Goal: Use online tool/utility: Utilize a website feature to perform a specific function

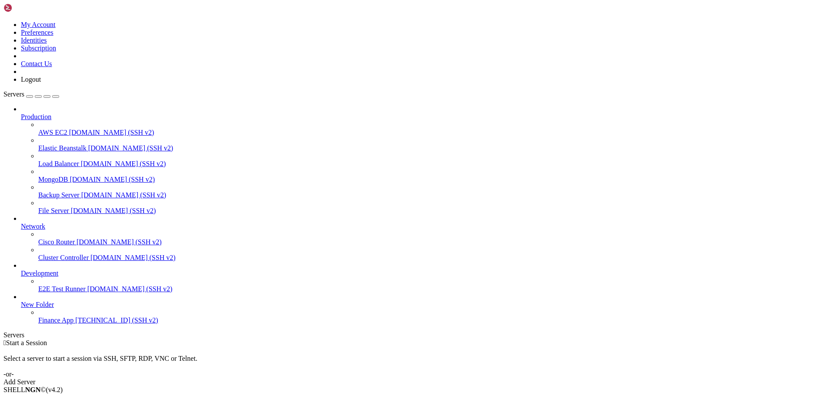
click at [57, 324] on span "Finance App" at bounding box center [55, 320] width 35 height 7
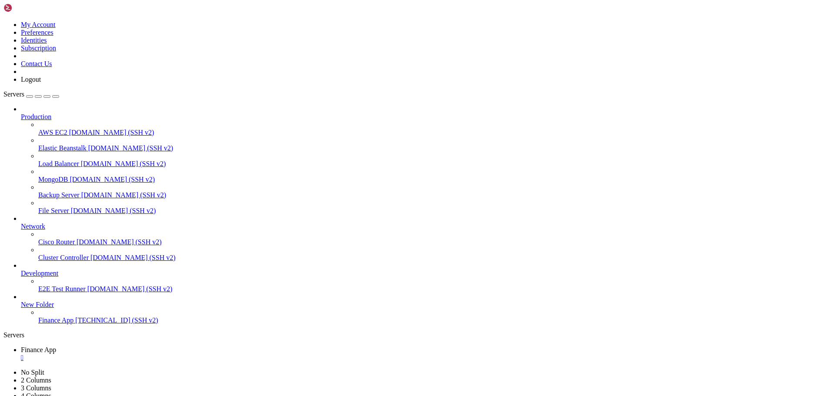
scroll to position [340, 0]
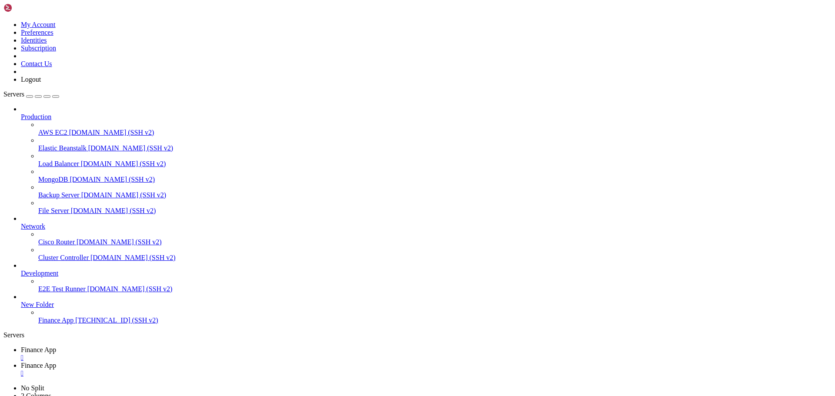
type input "/home/ubuntu/financeapp"
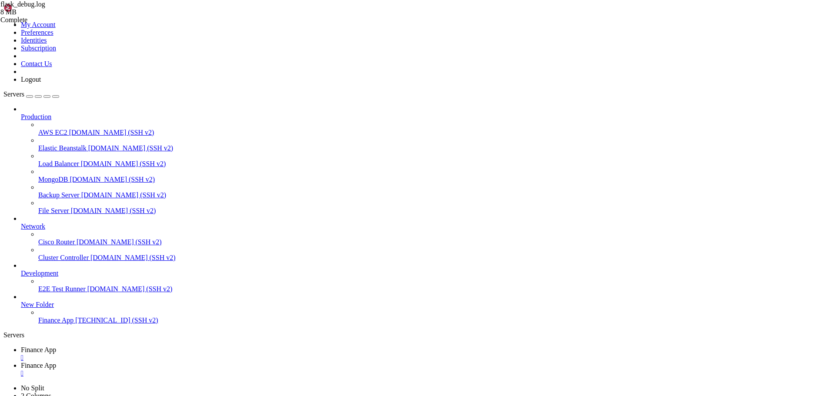
type textarea "^^^^^^^^^^^^^^^^^^^^^^^"
drag, startPoint x: 143, startPoint y: 13, endPoint x: 412, endPoint y: 217, distance: 336.7
click at [56, 346] on span "Finance App" at bounding box center [38, 349] width 35 height 7
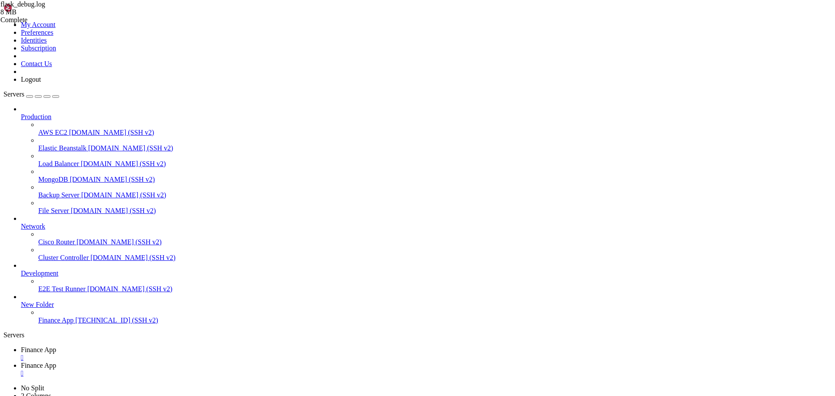
scroll to position [665, 0]
click at [56, 362] on span "Finance App" at bounding box center [38, 365] width 35 height 7
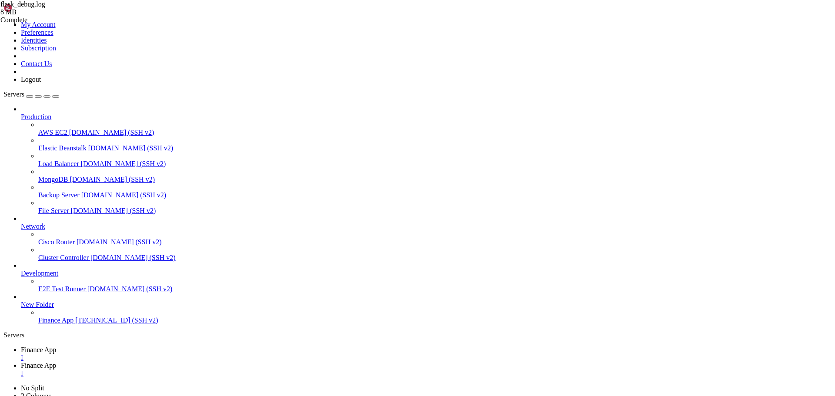
click at [56, 346] on span "Finance App" at bounding box center [38, 349] width 35 height 7
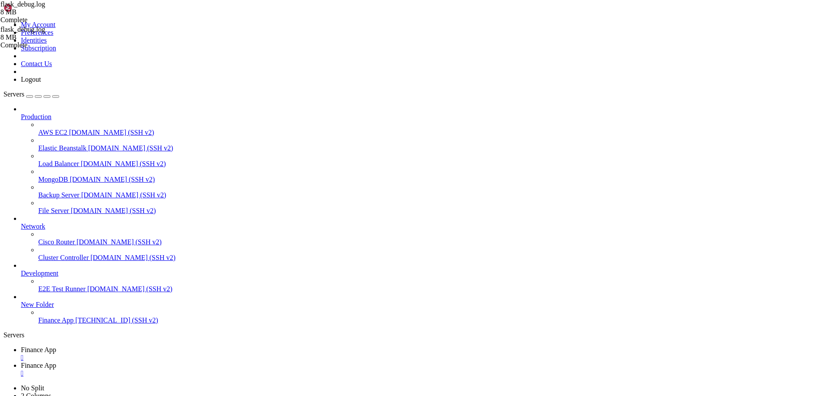
drag, startPoint x: 233, startPoint y: 7, endPoint x: 227, endPoint y: 10, distance: 6.4
click at [233, 370] on div "" at bounding box center [426, 374] width 810 height 8
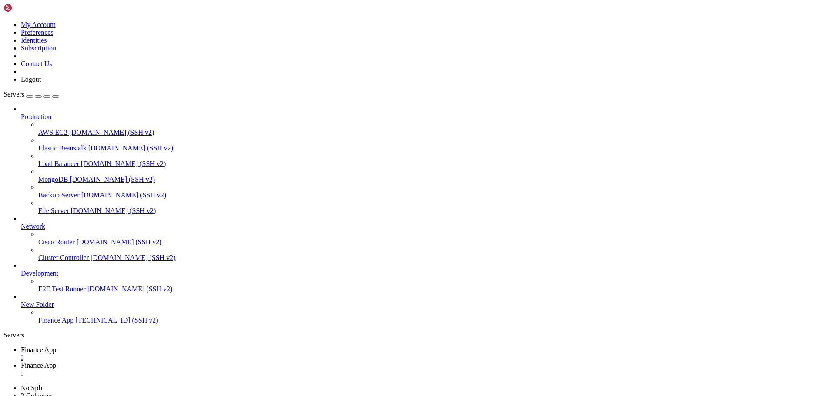
type input "/home/ubuntu/financeapp"
click at [134, 346] on link "Finance App " at bounding box center [426, 354] width 810 height 16
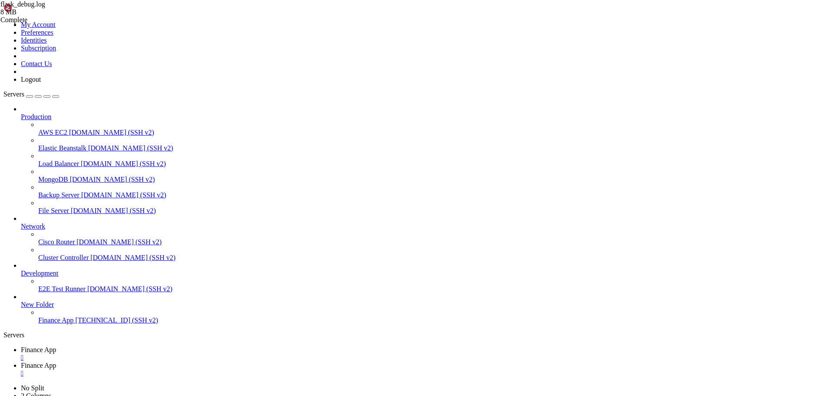
click at [207, 362] on link "Finance App " at bounding box center [426, 370] width 810 height 16
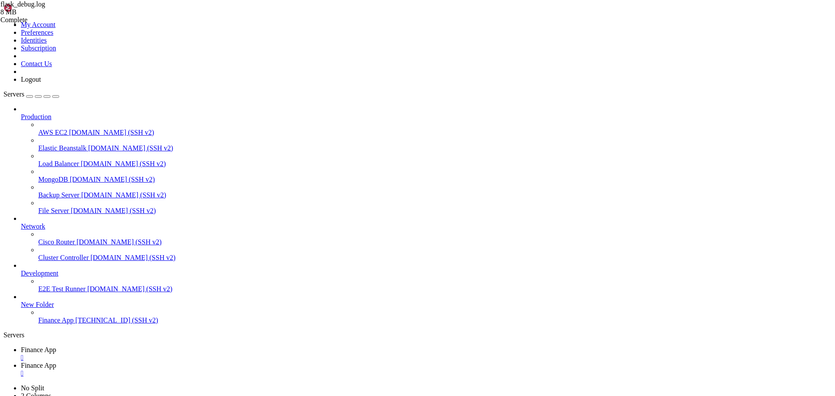
type textarea "^^^^^^^^^^^^^^^^^^^^^^^^^^^^^^^^"
click at [56, 346] on span "Finance App" at bounding box center [38, 349] width 35 height 7
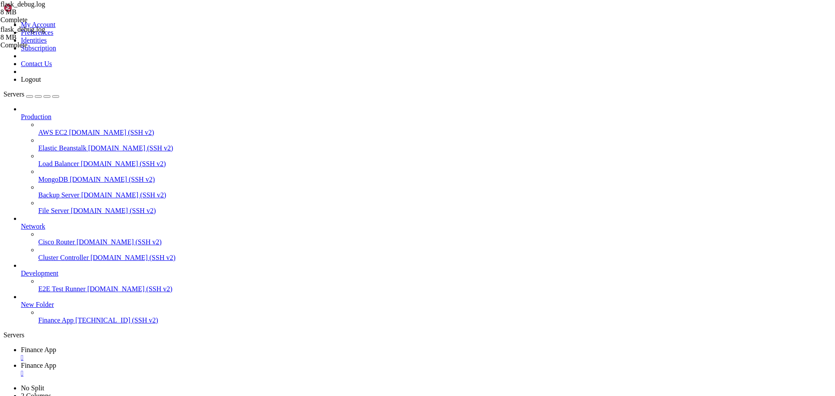
scroll to position [843, 0]
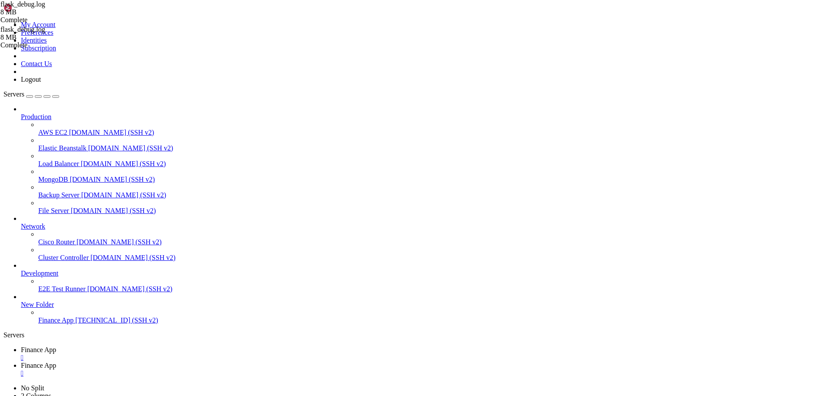
click at [180, 362] on link "Finance App " at bounding box center [426, 370] width 810 height 16
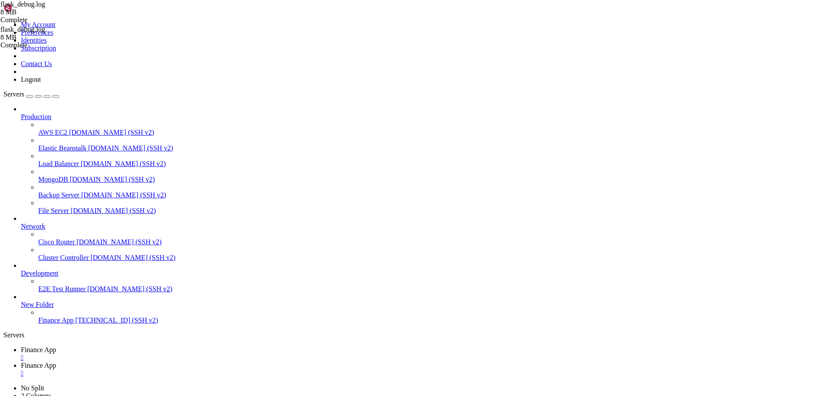
click at [135, 346] on link "Finance App " at bounding box center [426, 354] width 810 height 16
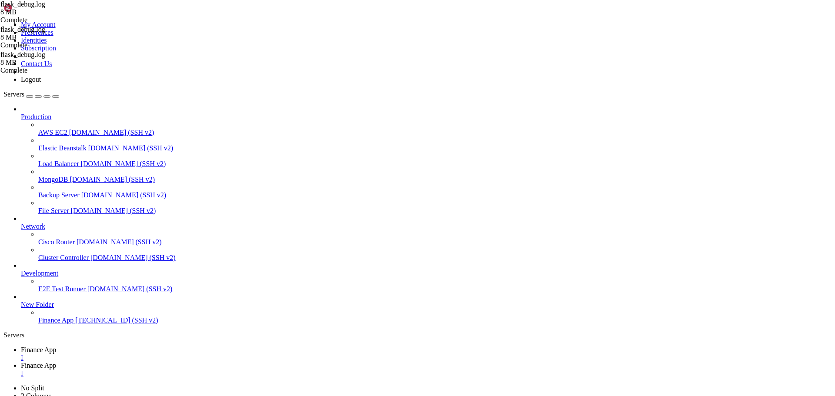
scroll to position [1264, 0]
